Goal: Navigation & Orientation: Find specific page/section

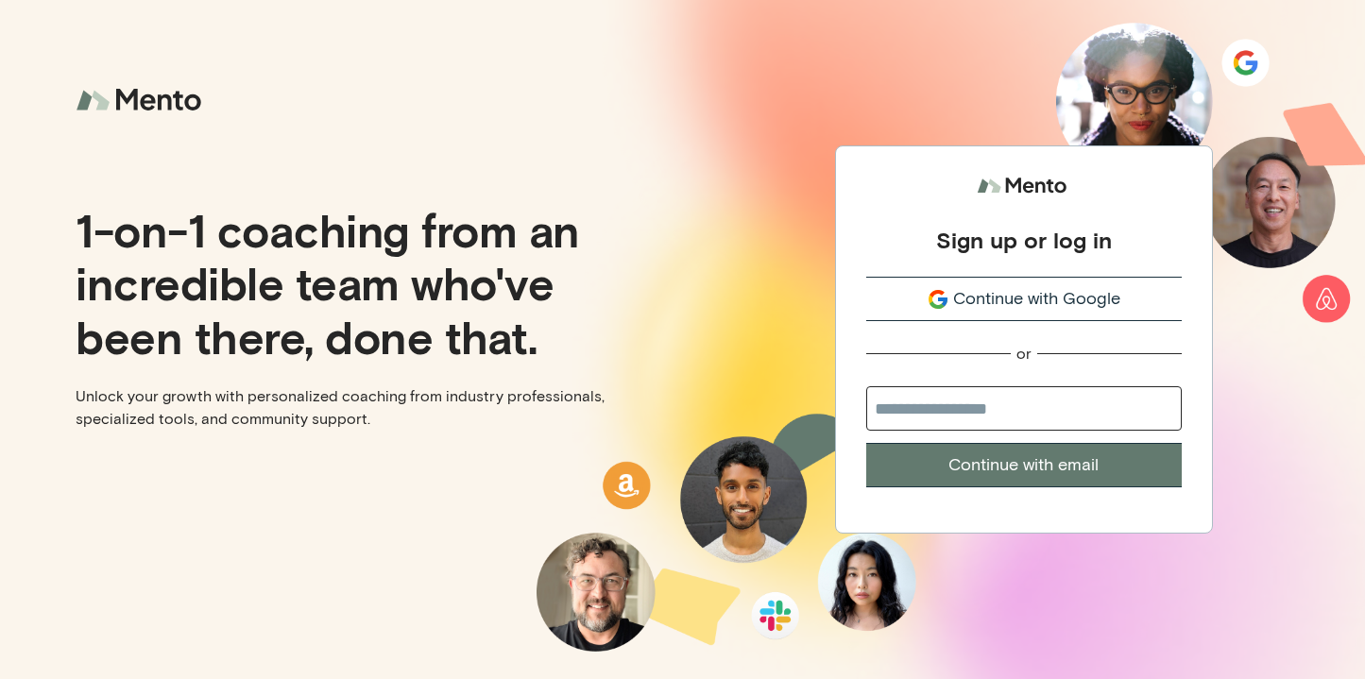
click at [915, 408] on input "email" at bounding box center [1023, 408] width 315 height 44
click at [954, 291] on span "Continue with Google" at bounding box center [1036, 299] width 167 height 26
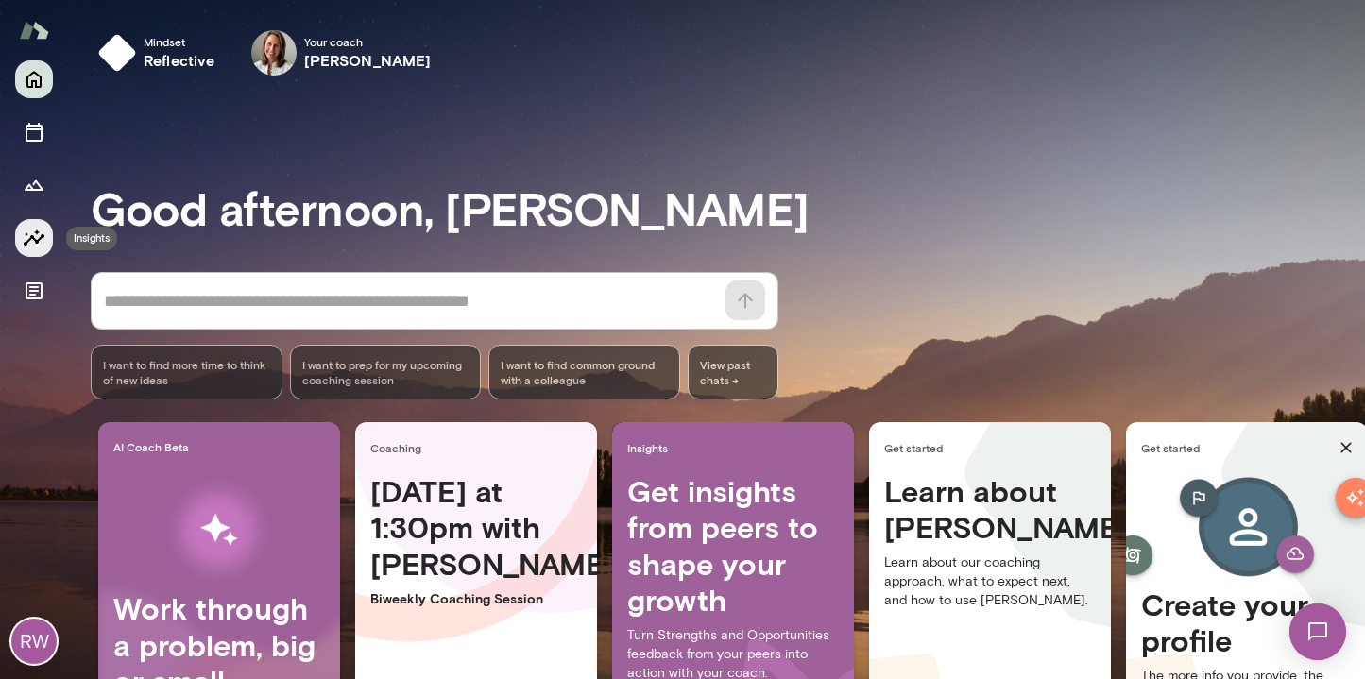
click at [37, 230] on icon "Insights" at bounding box center [34, 238] width 21 height 16
